Goal: Find specific page/section: Find specific page/section

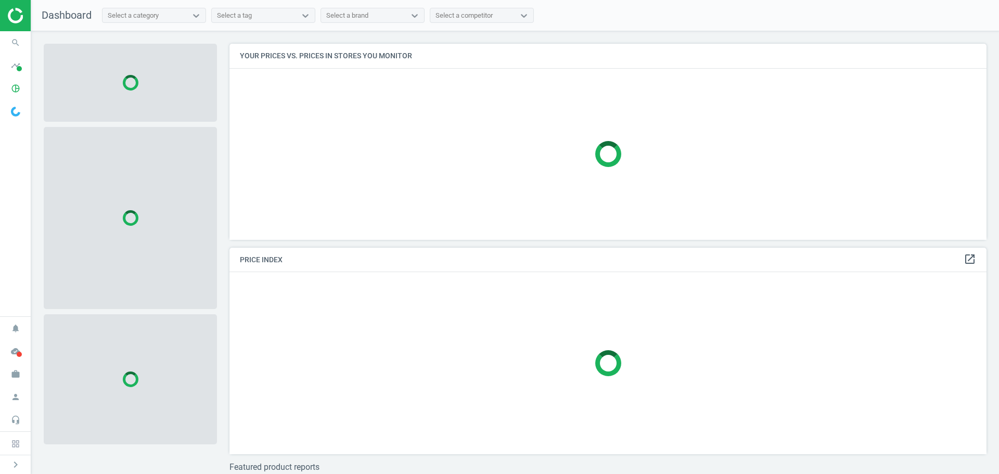
scroll to position [212, 766]
click at [12, 69] on icon "timeline" at bounding box center [16, 66] width 20 height 20
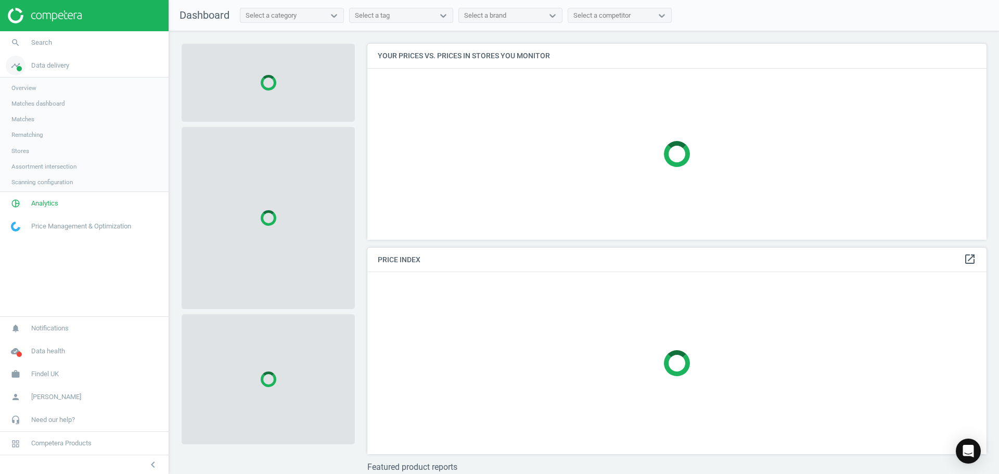
scroll to position [212, 628]
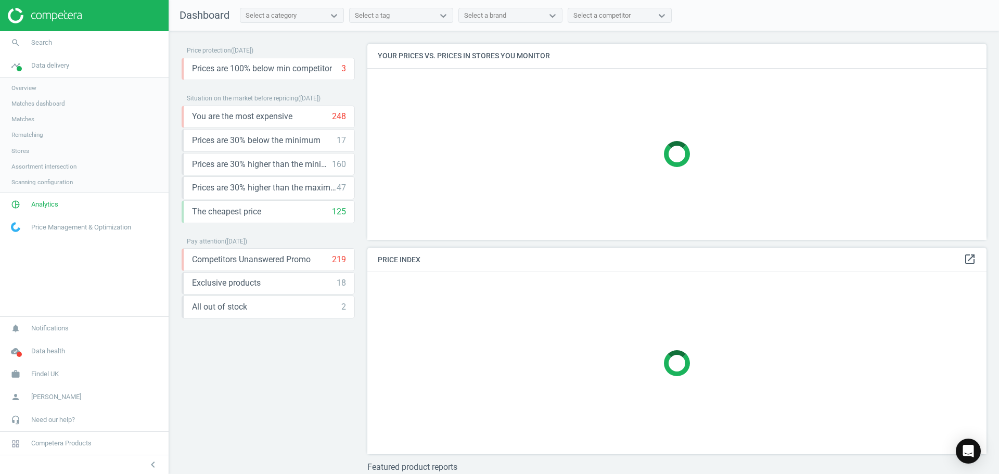
click at [33, 105] on span "Matches dashboard" at bounding box center [38, 103] width 54 height 8
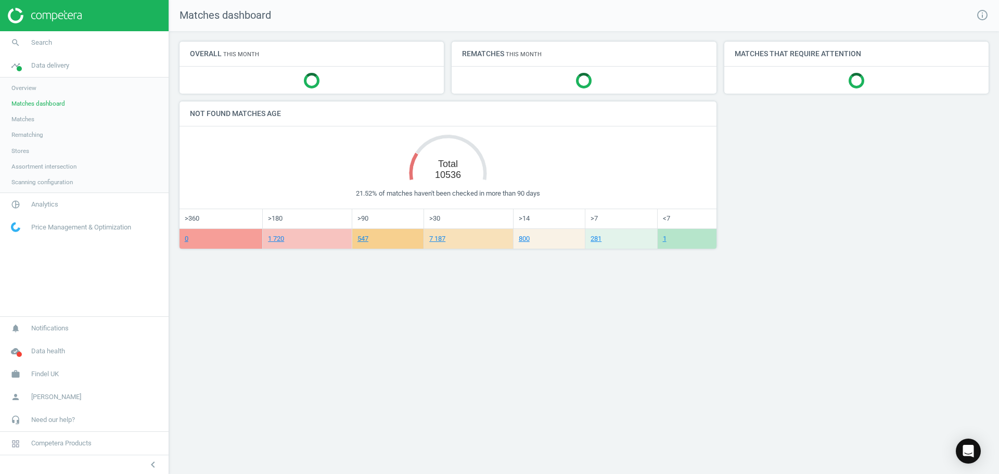
click at [30, 122] on span "Matches" at bounding box center [22, 119] width 23 height 8
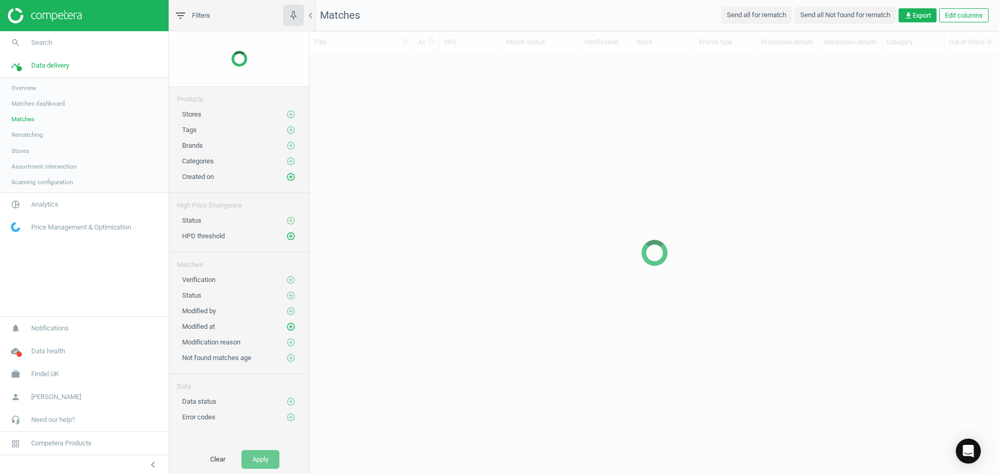
scroll to position [386, 682]
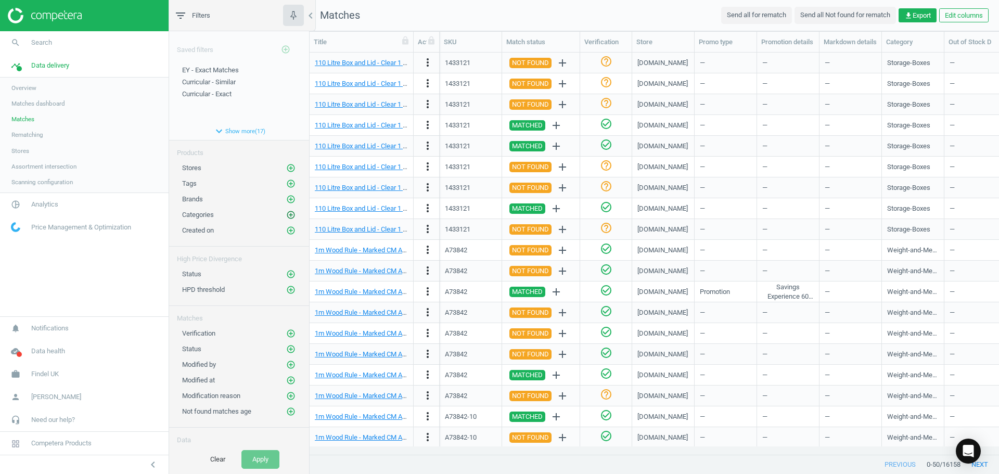
click at [286, 214] on icon "add_circle_outline" at bounding box center [290, 214] width 9 height 9
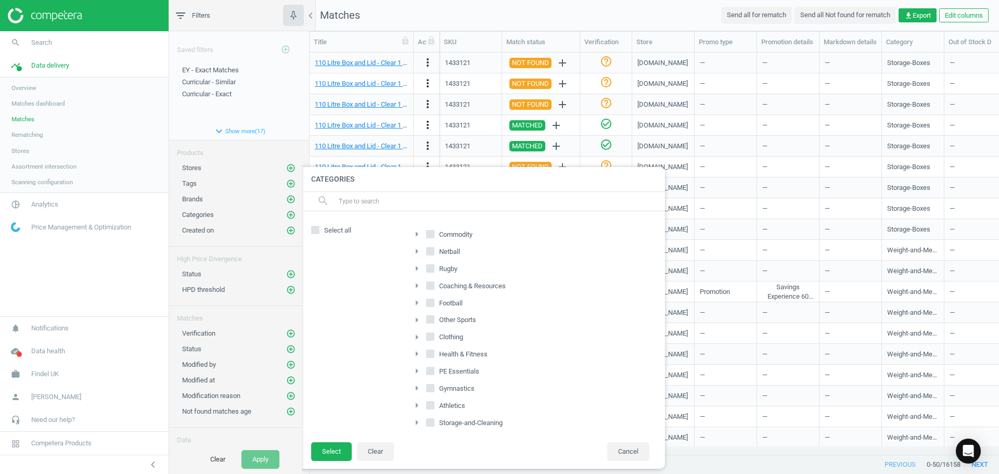
click at [416, 233] on icon "arrow_right" at bounding box center [417, 234] width 12 height 12
click at [436, 318] on input "Early-Years" at bounding box center [436, 318] width 7 height 7
checkbox input "true"
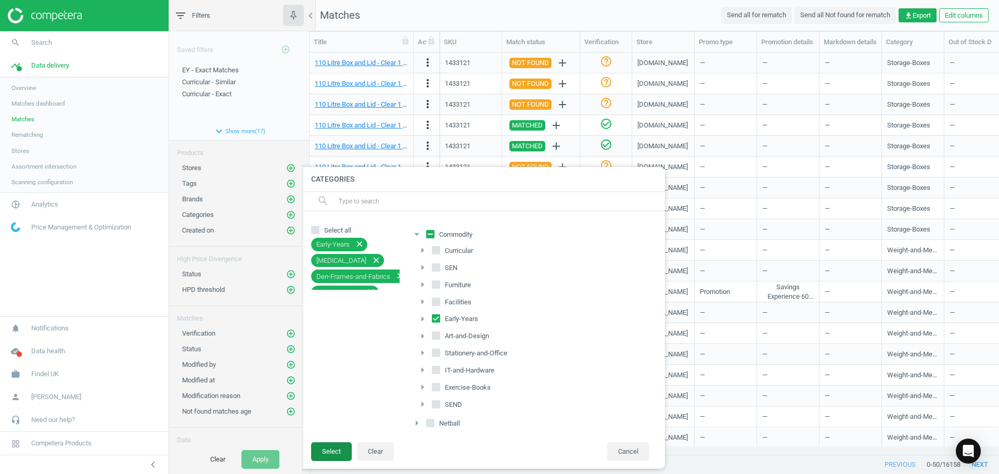
click at [345, 450] on button "Select" at bounding box center [331, 451] width 41 height 19
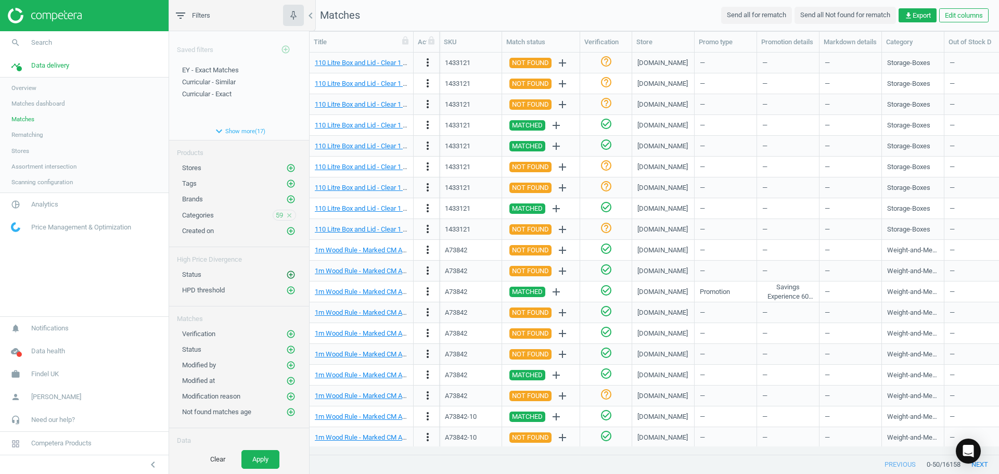
click at [286, 275] on icon "add_circle_outline" at bounding box center [290, 274] width 9 height 9
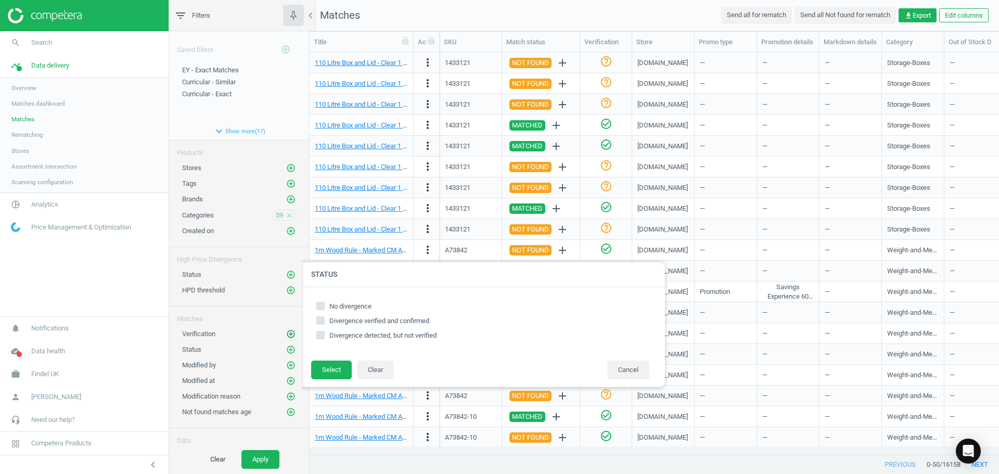
click at [286, 334] on icon "add_circle_outline" at bounding box center [290, 334] width 9 height 9
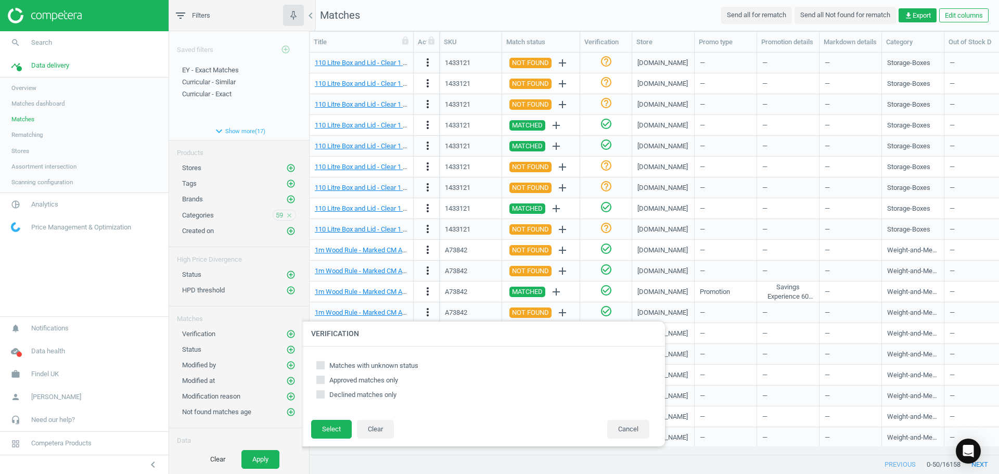
click at [321, 368] on input "Matches with unknown status" at bounding box center [321, 365] width 7 height 7
checkbox input "true"
click at [327, 423] on button "Select" at bounding box center [331, 429] width 41 height 19
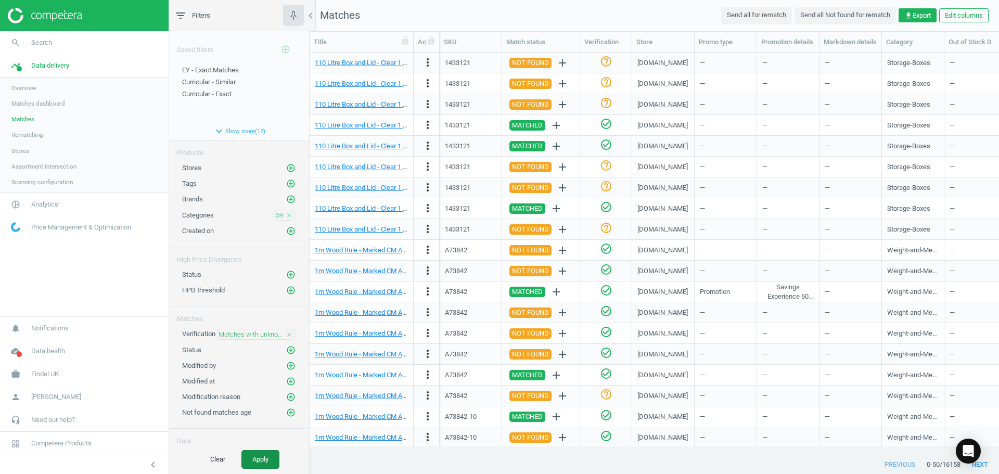
click at [265, 461] on button "Apply" at bounding box center [261, 459] width 38 height 19
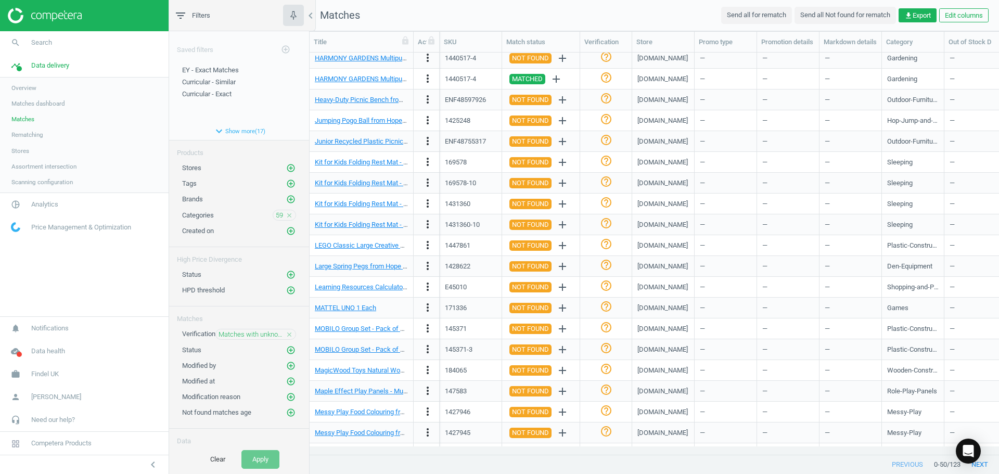
scroll to position [647, 0]
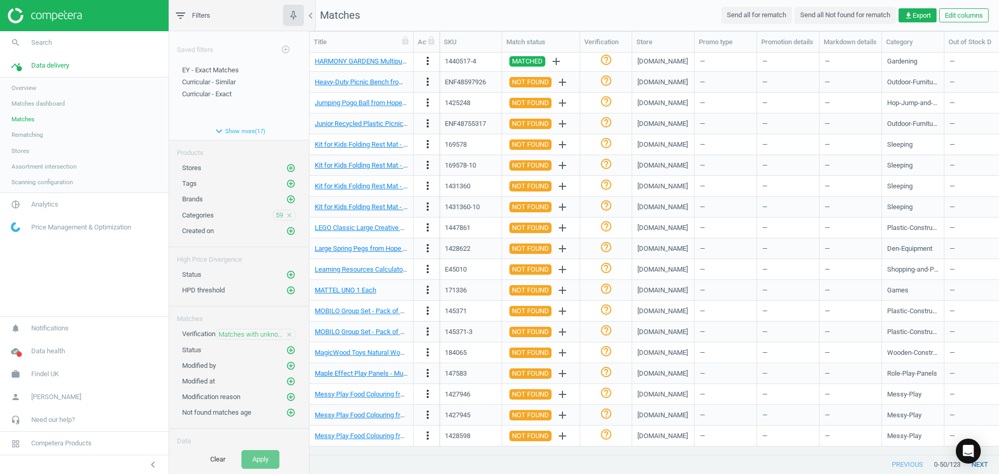
click at [985, 467] on button "next" at bounding box center [980, 464] width 39 height 19
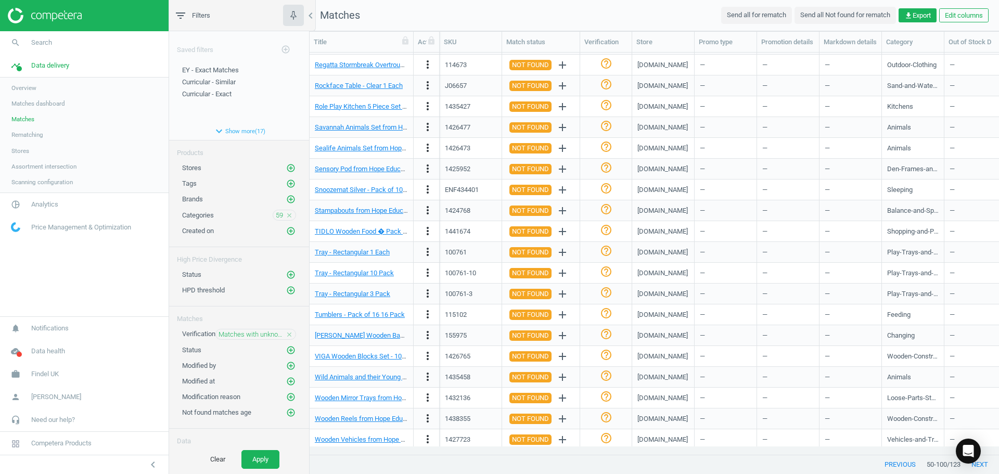
scroll to position [647, 0]
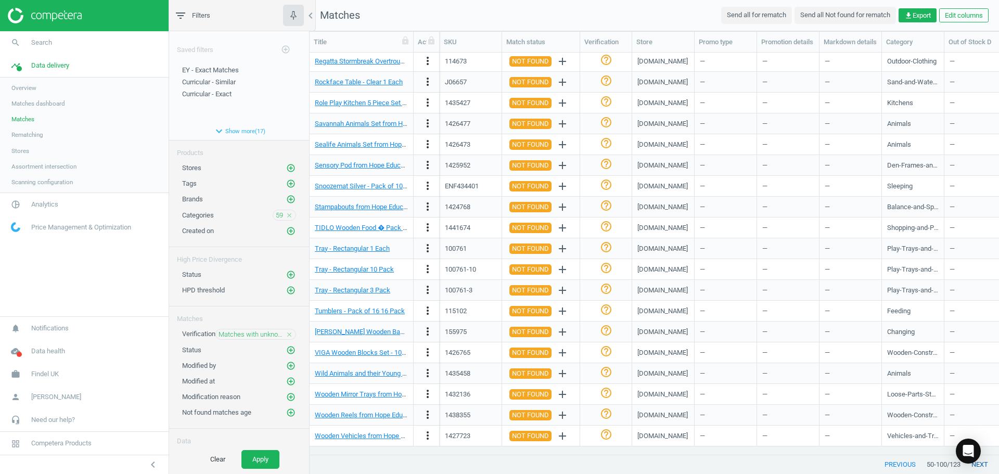
click at [988, 466] on button "next" at bounding box center [980, 464] width 39 height 19
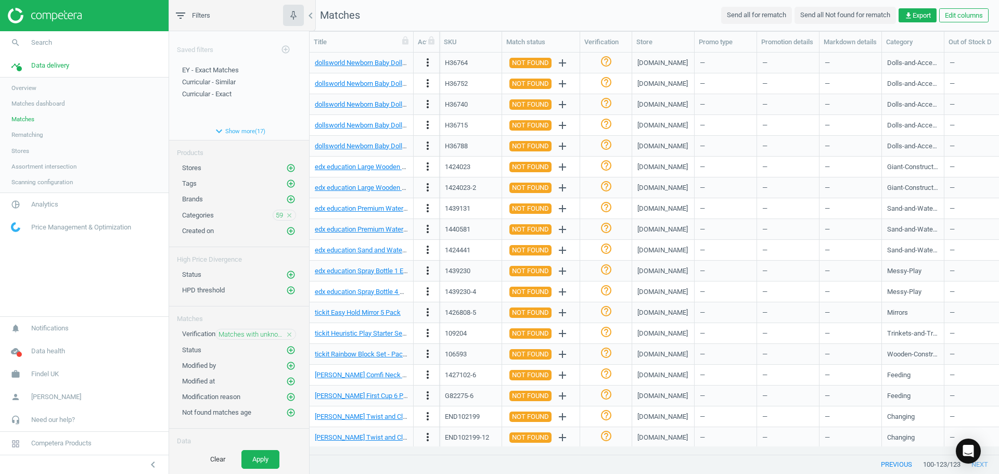
scroll to position [85, 0]
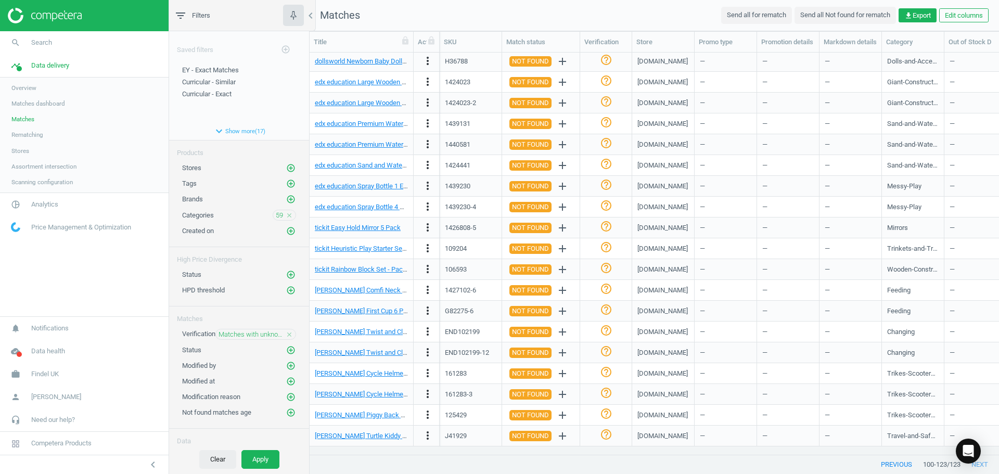
click at [216, 459] on button "Clear" at bounding box center [217, 459] width 37 height 19
